Goal: Transaction & Acquisition: Purchase product/service

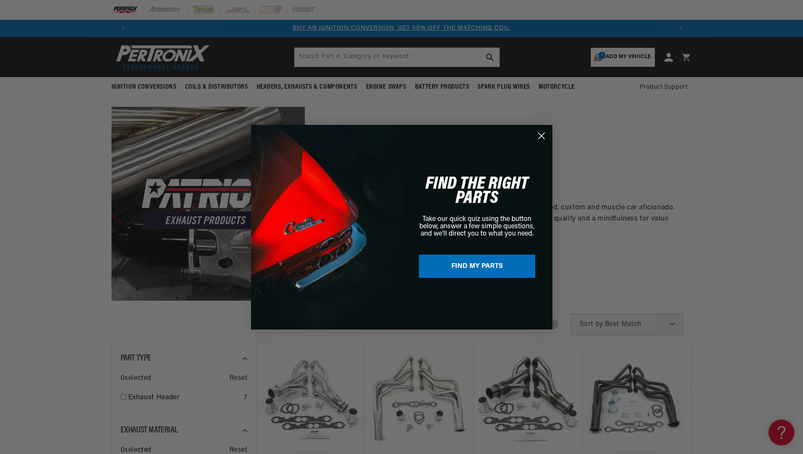
click at [542, 135] on icon "Close dialog" at bounding box center [541, 136] width 6 height 6
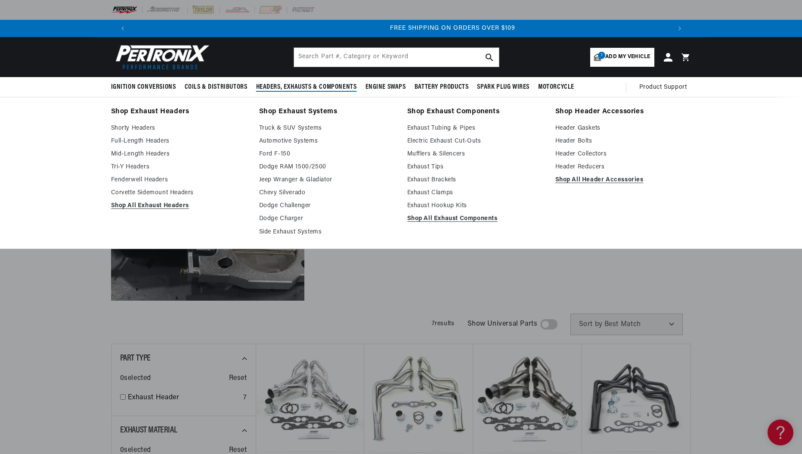
scroll to position [0, 1076]
click at [158, 205] on link "Shop All Exhaust Headers" at bounding box center [179, 206] width 136 height 10
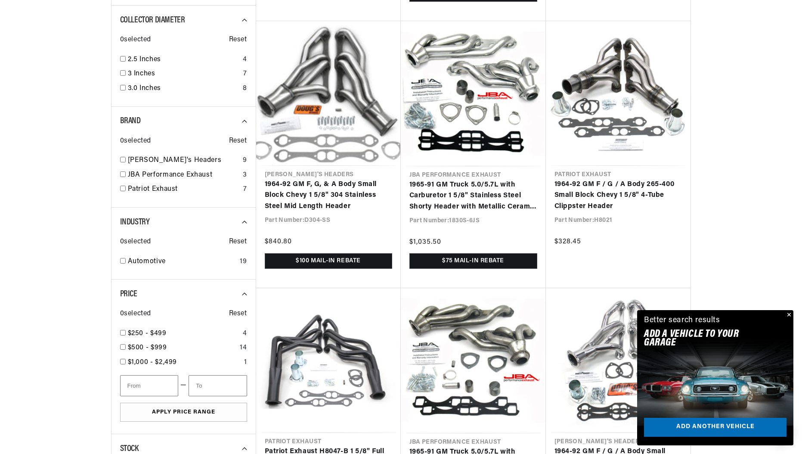
scroll to position [861, 0]
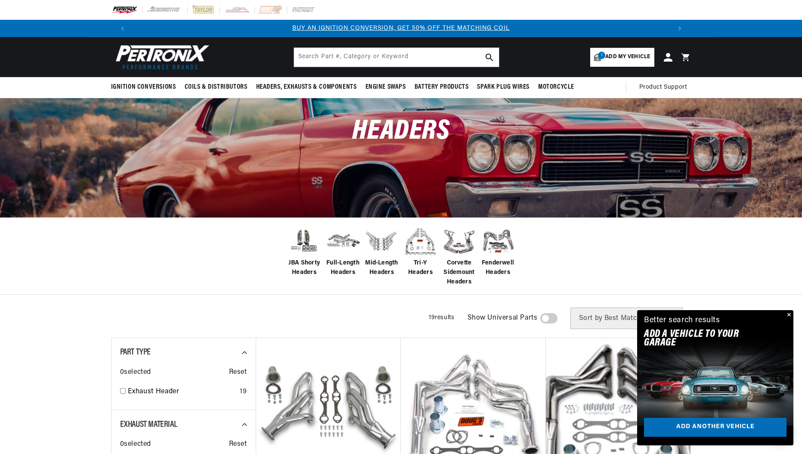
click at [615, 54] on span "Add my vehicle" at bounding box center [628, 57] width 45 height 8
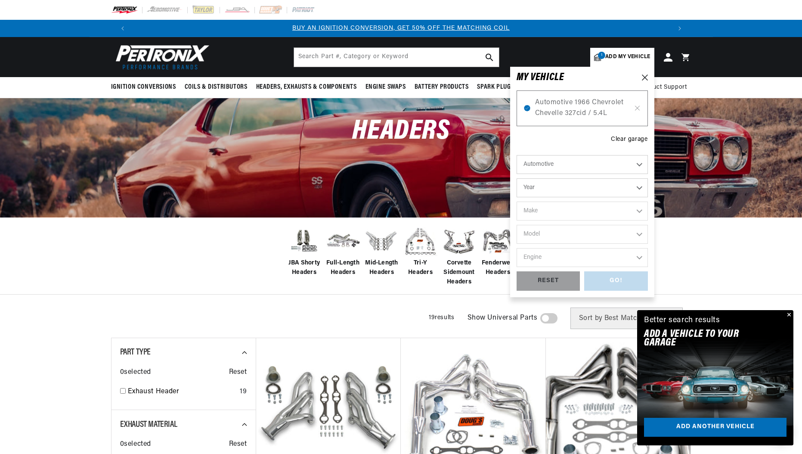
click at [641, 190] on select "Year 2022 2021 2020 2019 2018 2017 2016 2015 2014 2013 2012 2011 2010 2009 2008…" at bounding box center [582, 187] width 131 height 19
select select "1970"
click at [517, 178] on select "Year 2022 2021 2020 2019 2018 2017 2016 2015 2014 2013 2012 2011 2010 2009 2008…" at bounding box center [582, 187] width 131 height 19
select select "1970"
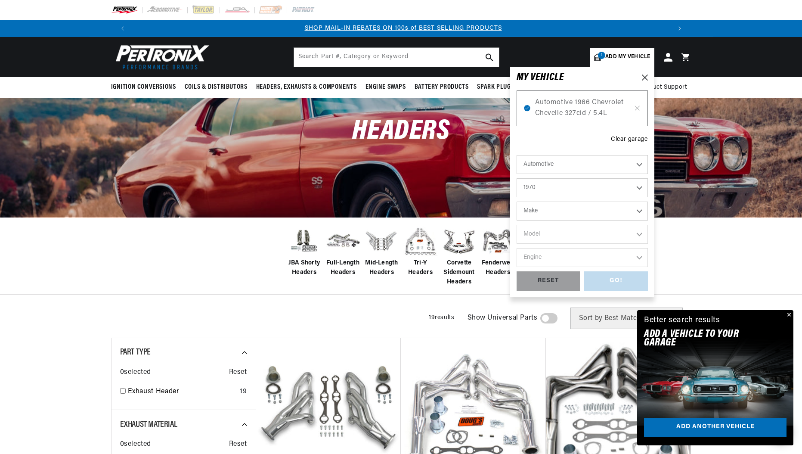
click at [534, 210] on select "Make Alfa Romeo American Motors Aston Martin Audi Austin Austin Healey Avanti B…" at bounding box center [582, 211] width 131 height 19
select select "Chevrolet"
click at [517, 202] on select "Make Alfa Romeo American Motors Aston Martin Audi Austin Austin Healey Avanti B…" at bounding box center [582, 211] width 131 height 19
select select "Chevrolet"
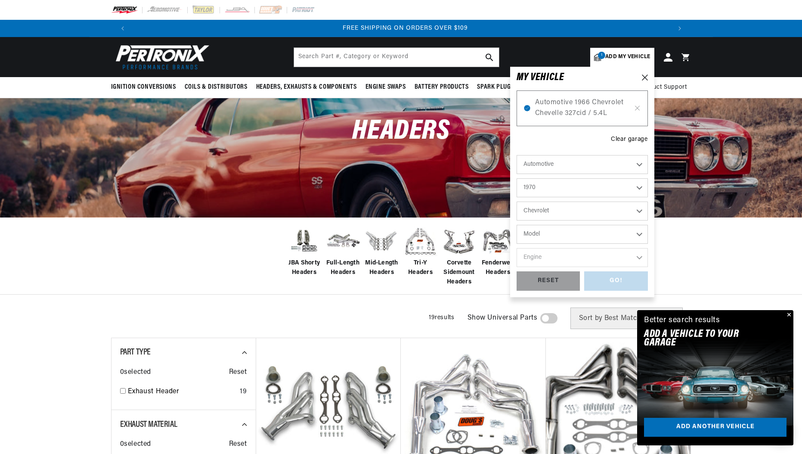
click at [544, 237] on select "Model Bel Air Biscayne Blazer Brookwood C10 Pickup C10 Suburban C20 Pickup C20 …" at bounding box center [582, 234] width 131 height 19
select select "Chevelle"
click at [517, 225] on select "Model Bel Air Biscayne Blazer Brookwood C10 Pickup C10 Suburban C20 Pickup C20 …" at bounding box center [582, 234] width 131 height 19
select select "Chevelle"
click at [639, 255] on select "Engine 3.2L 4.6L 5.3L 5.4L 230cid / 3.8L 250cid / 4.1L 305cid / 5.0L 307cid / 5…" at bounding box center [582, 257] width 131 height 19
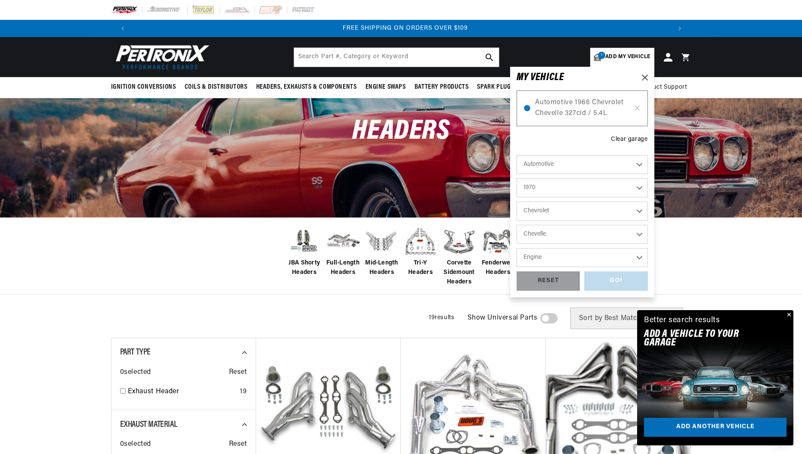
select select "454cid-7.4L"
click at [517, 248] on select "Engine 3.2L 4.6L 5.3L 5.4L 230cid / 3.8L 250cid / 4.1L 305cid / 5.0L 307cid / 5…" at bounding box center [582, 257] width 131 height 19
select select "454cid-7.4L"
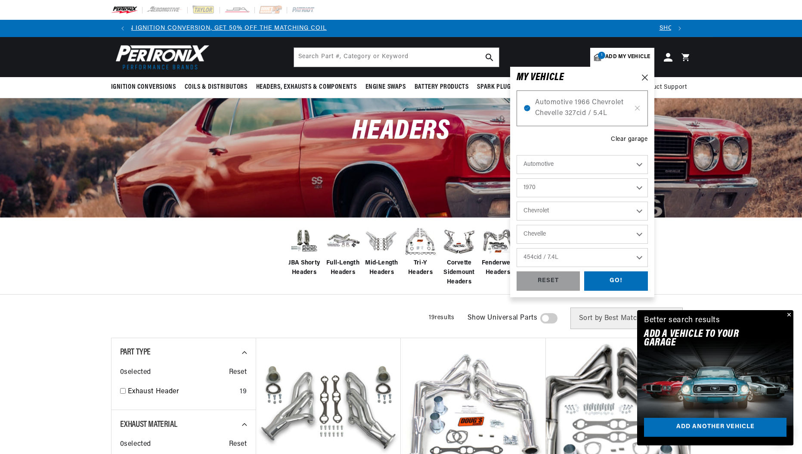
scroll to position [0, 0]
click at [620, 278] on div "GO!" at bounding box center [616, 280] width 64 height 19
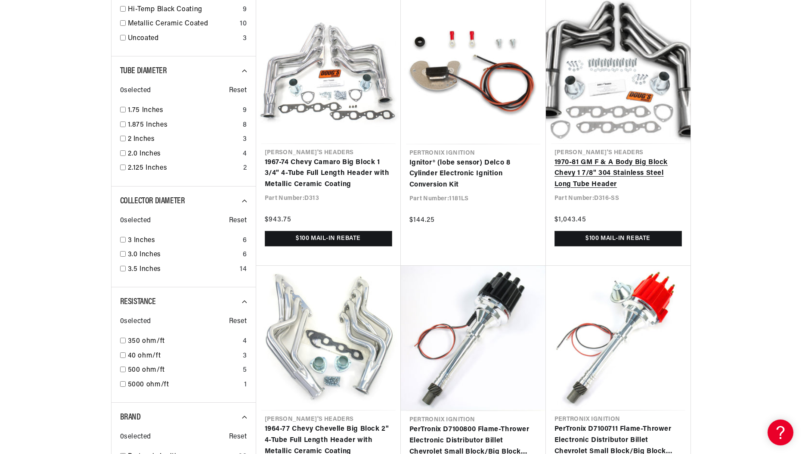
scroll to position [0, 325]
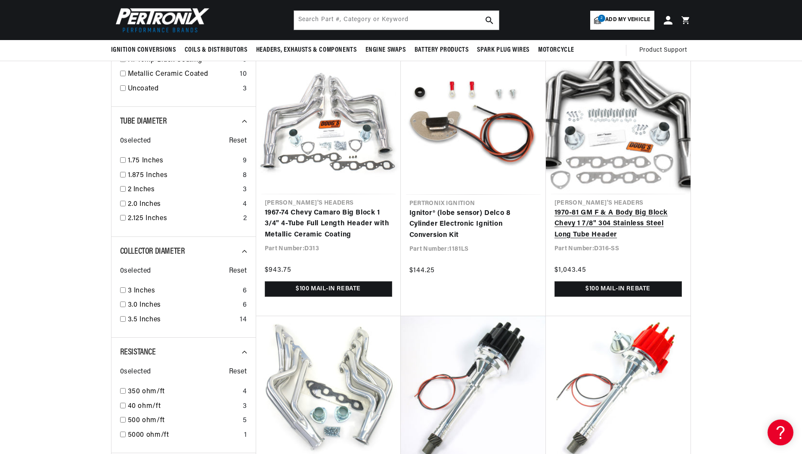
scroll to position [646, 0]
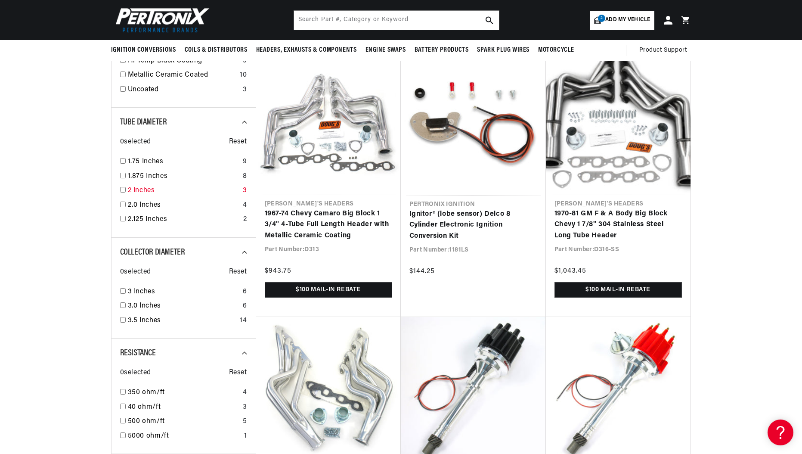
click at [123, 191] on input "checkbox" at bounding box center [123, 190] width 6 height 6
checkbox input "false"
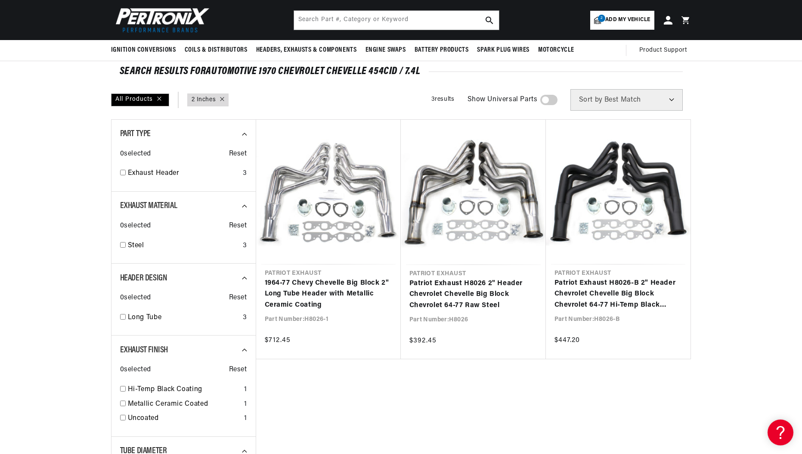
scroll to position [0, 1076]
click at [436, 295] on link "Patriot Exhaust H8026 2" Header Chevrolet Chevelle Big Block Chevrolet 64-77 Ra…" at bounding box center [474, 294] width 128 height 33
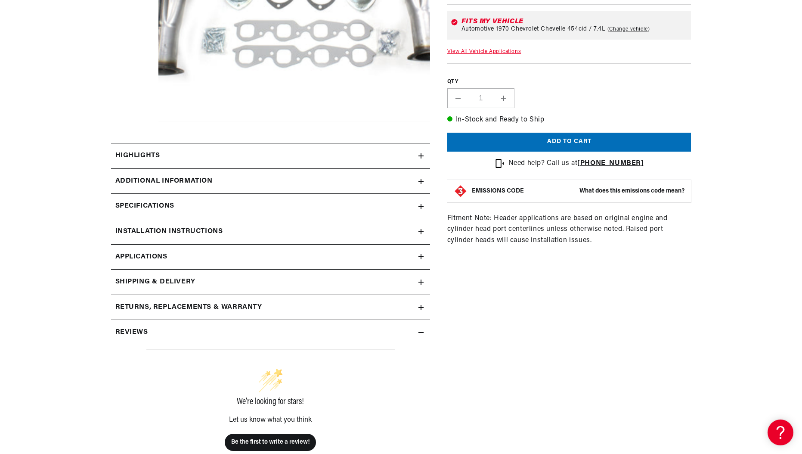
scroll to position [302, 0]
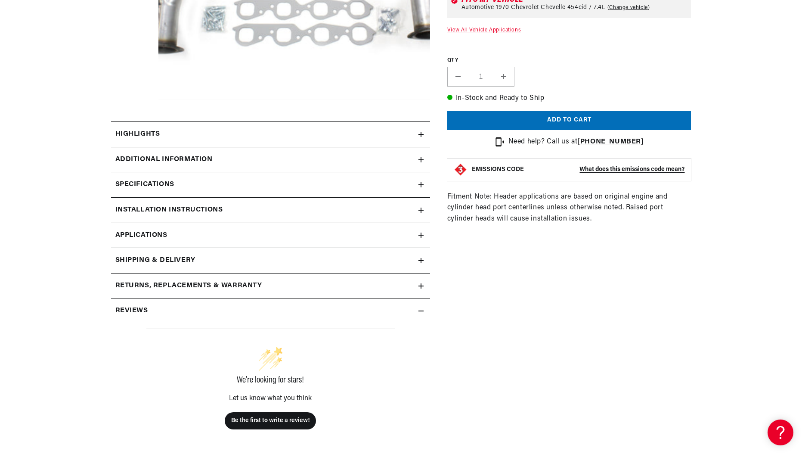
click at [424, 183] on summary "Specifications" at bounding box center [270, 184] width 319 height 25
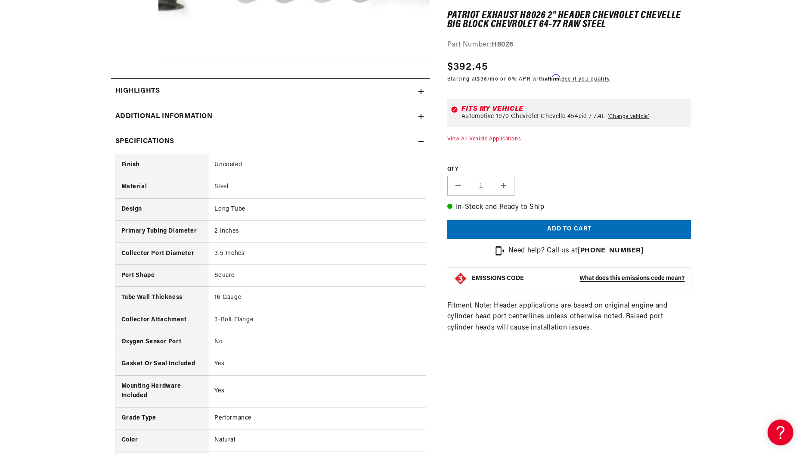
scroll to position [0, 0]
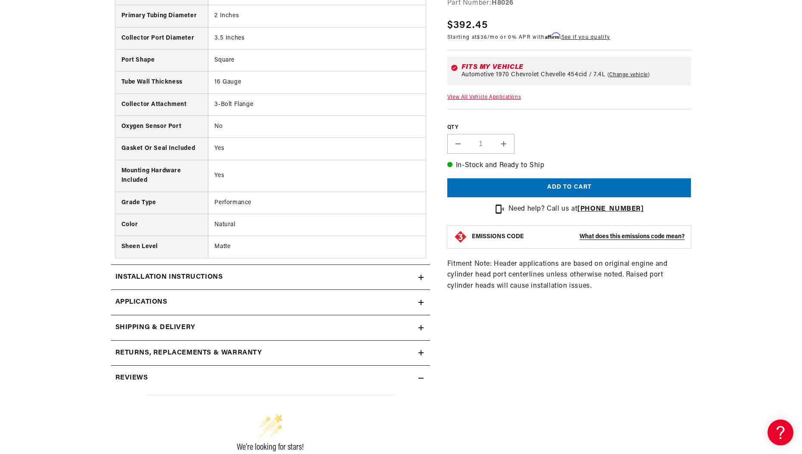
click at [423, 302] on icon at bounding box center [421, 302] width 5 height 0
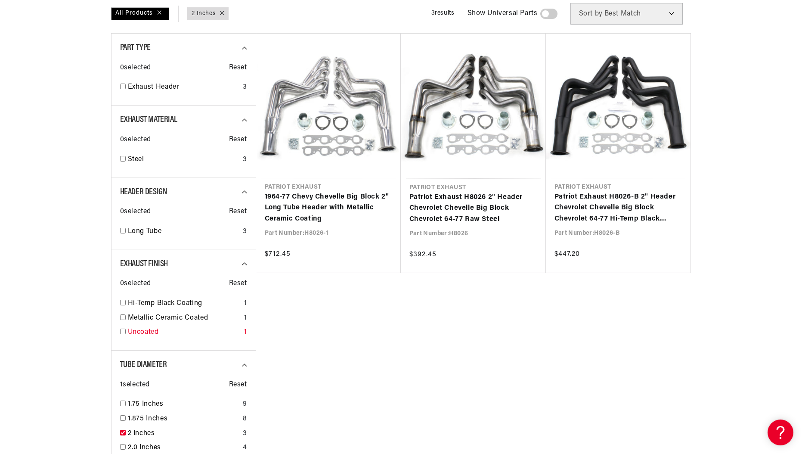
scroll to position [0, 538]
click at [122, 421] on div "1.875 Inches 8" at bounding box center [183, 420] width 127 height 15
checkbox input "true"
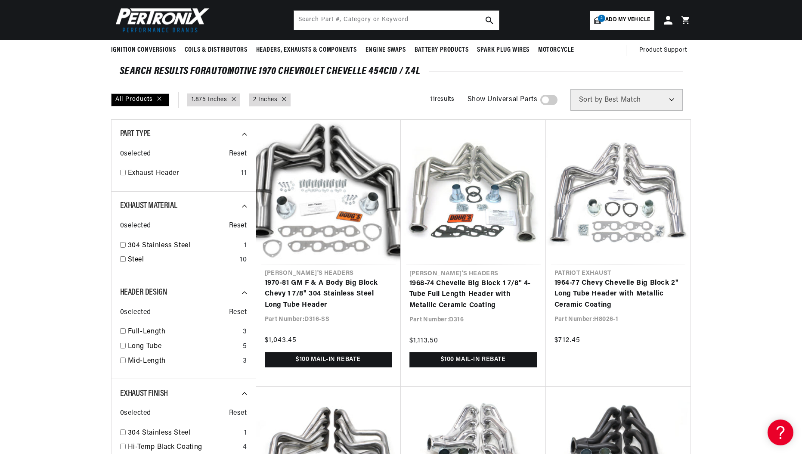
scroll to position [0, 538]
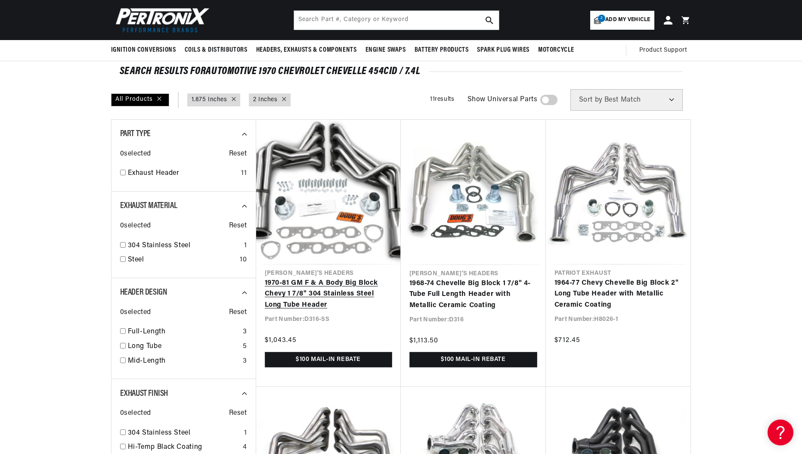
click at [271, 298] on link "1970-81 GM F & A Body Big Block Chevy 1 7/8" 304 Stainless Steel Long Tube Head…" at bounding box center [328, 294] width 127 height 33
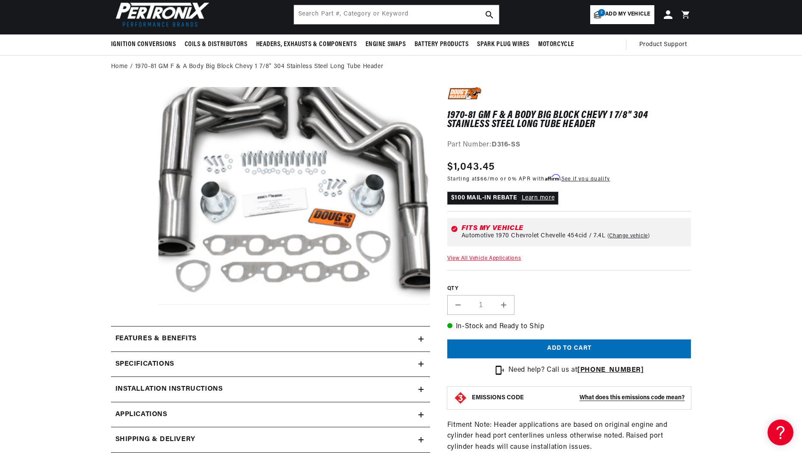
scroll to position [215, 0]
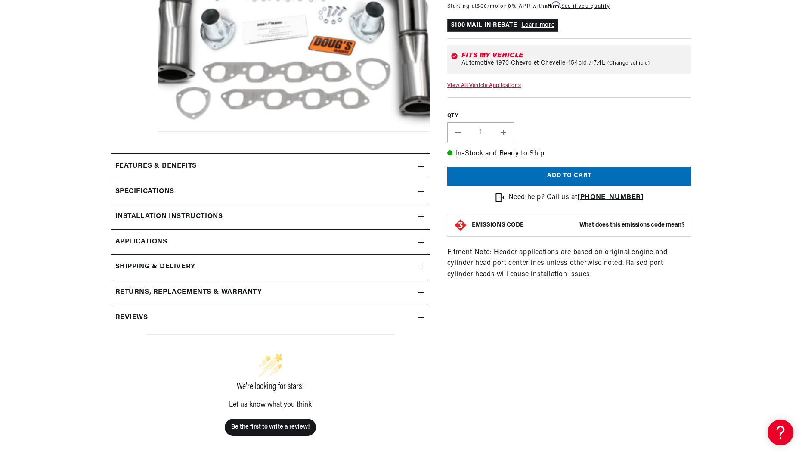
click at [423, 165] on icon at bounding box center [421, 166] width 5 height 5
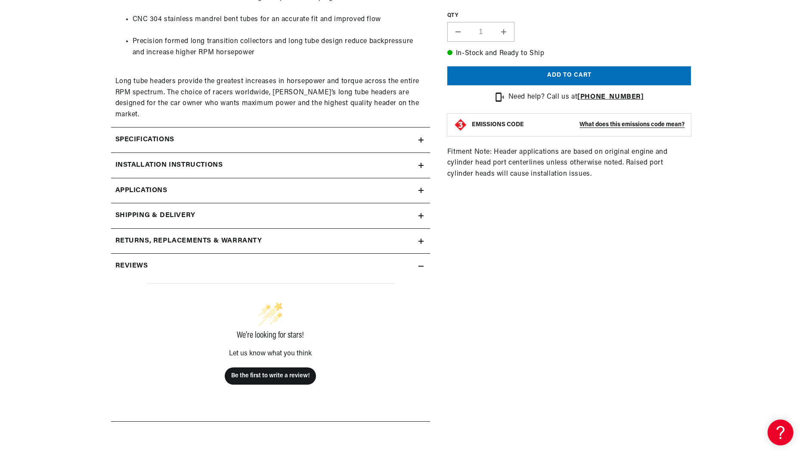
scroll to position [0, 0]
click at [421, 233] on summary "Returns, Replacements & Warranty" at bounding box center [270, 241] width 319 height 25
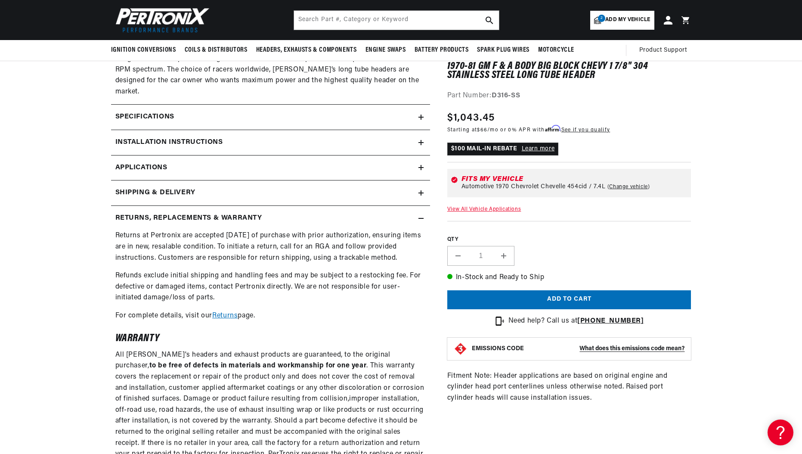
scroll to position [431, 0]
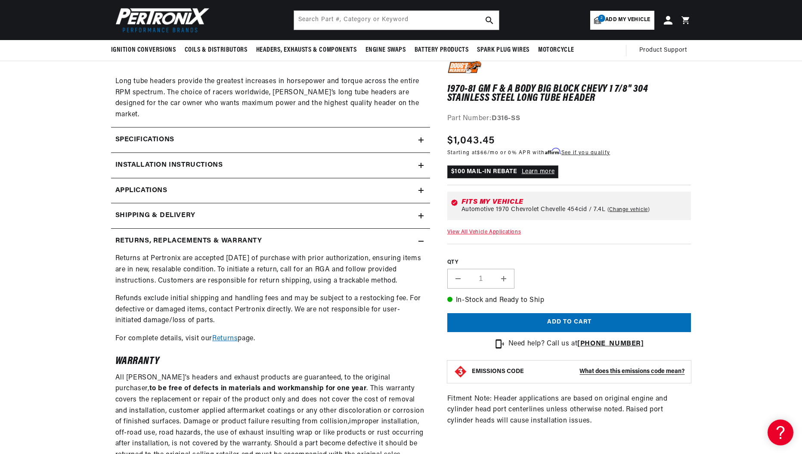
click at [420, 190] on icon at bounding box center [421, 190] width 5 height 0
